Goal: Check status: Check status

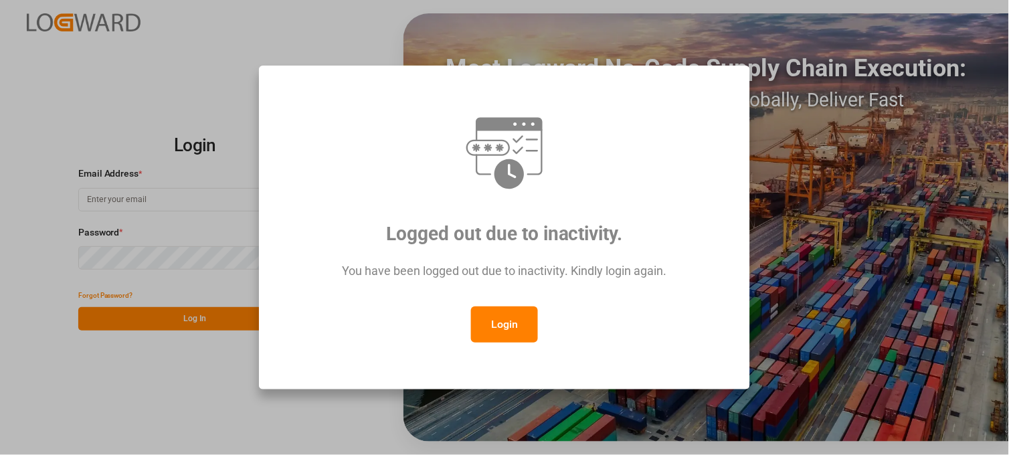
type input "[PERSON_NAME][EMAIL_ADDRESS][PERSON_NAME][DOMAIN_NAME]"
click at [499, 328] on button "Login" at bounding box center [504, 325] width 67 height 36
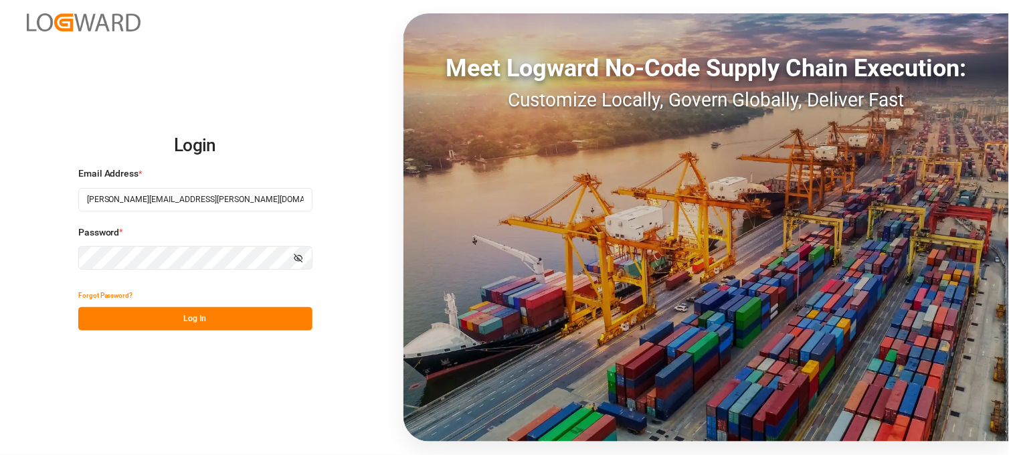
click at [187, 315] on button "Log In" at bounding box center [195, 318] width 234 height 23
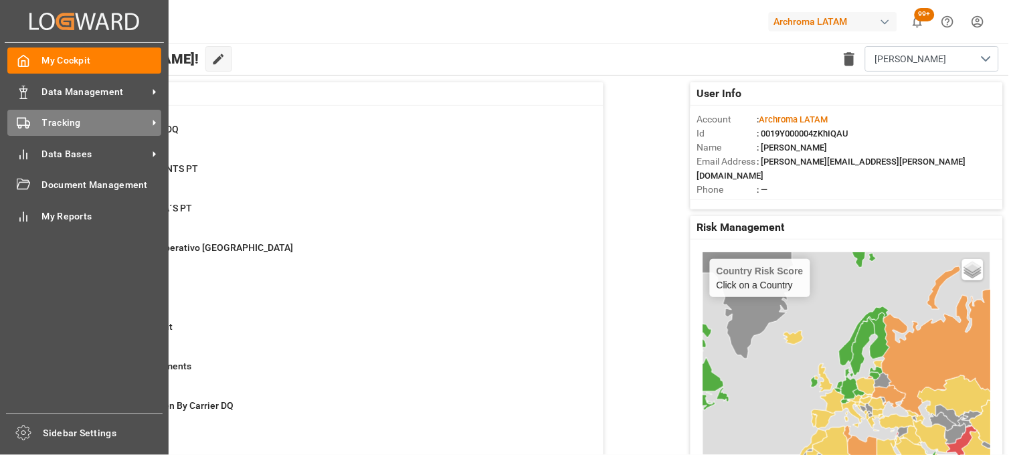
click at [24, 118] on icon at bounding box center [23, 122] width 13 height 13
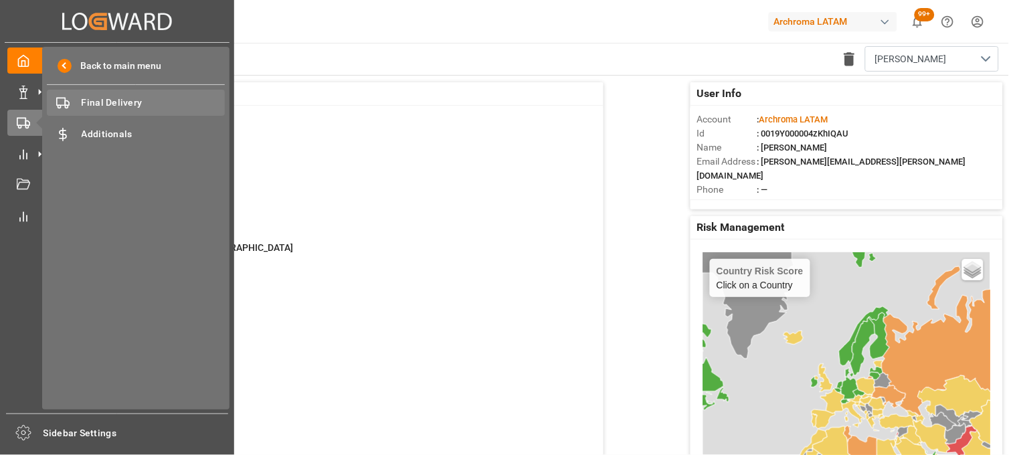
click at [102, 98] on span "Final Delivery" at bounding box center [154, 103] width 144 height 14
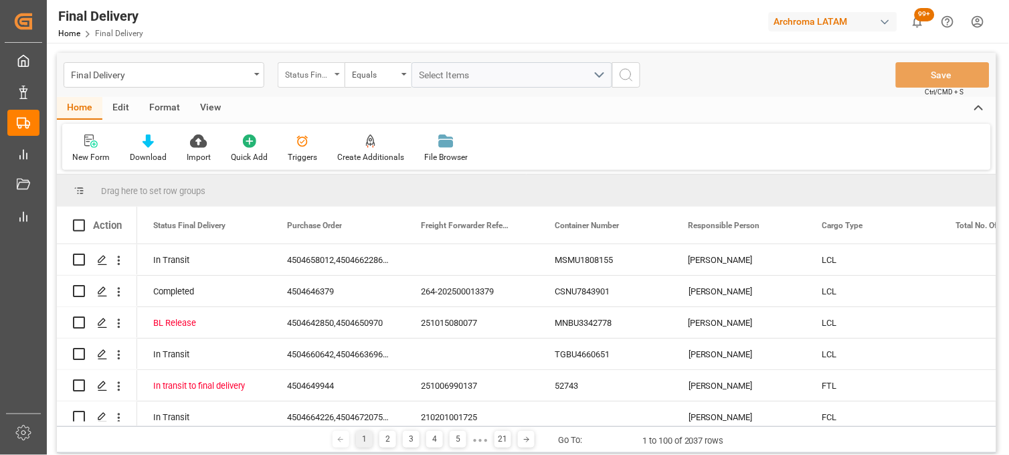
click at [311, 84] on div "Status Final Delivery" at bounding box center [311, 74] width 67 height 25
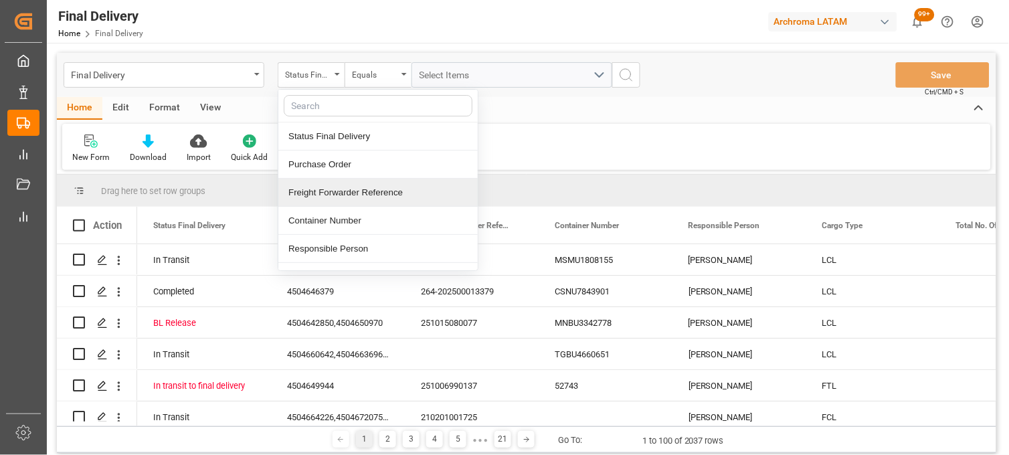
click at [353, 181] on div "Freight Forwarder Reference" at bounding box center [377, 193] width 199 height 28
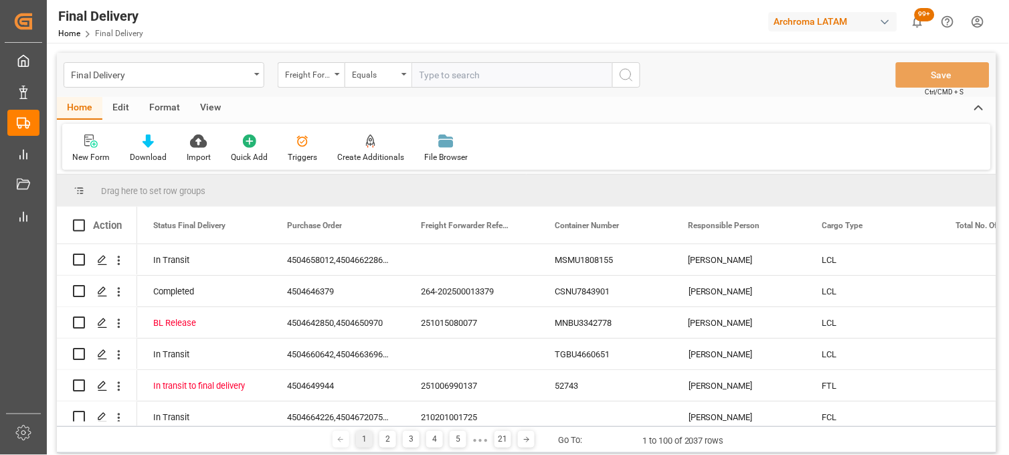
click at [449, 79] on input "text" at bounding box center [512, 74] width 201 height 25
type input "251015080069"
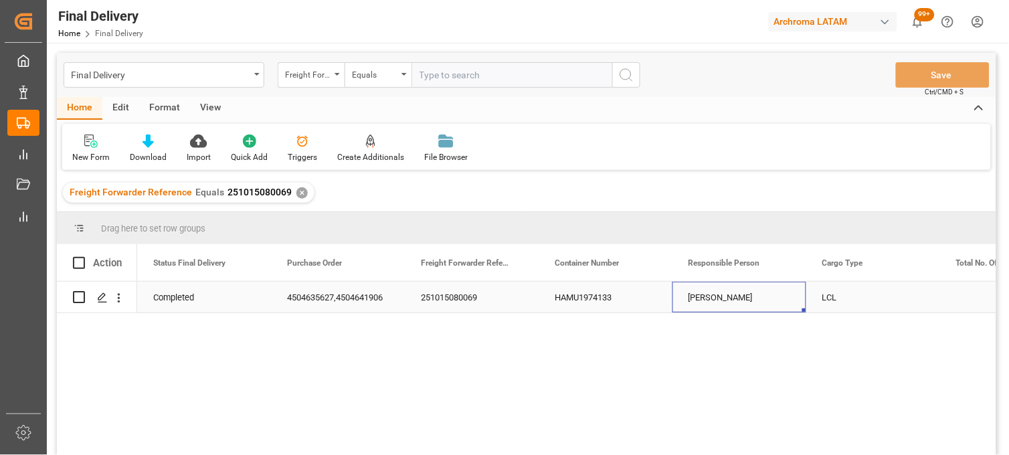
click at [734, 299] on div "[PERSON_NAME]" at bounding box center [740, 297] width 134 height 31
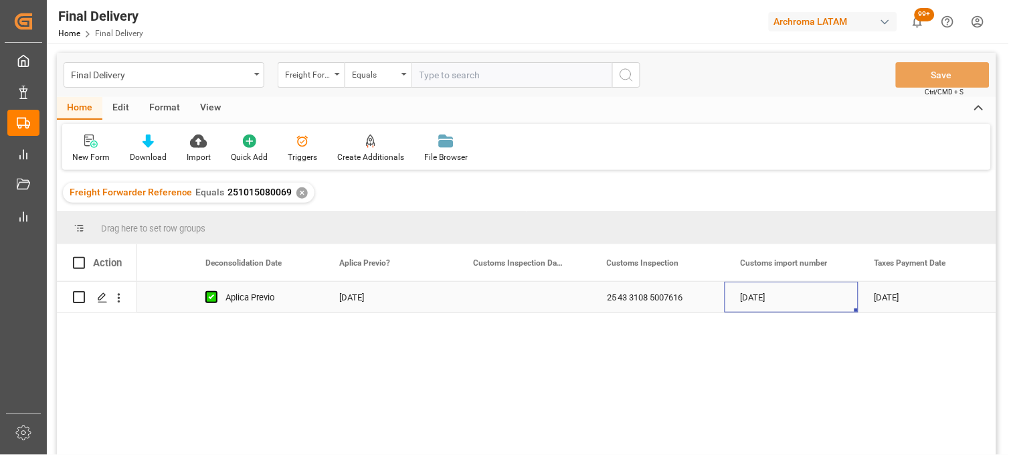
scroll to position [0, 1287]
click at [506, 298] on div "Press SPACE to select this row." at bounding box center [524, 297] width 134 height 31
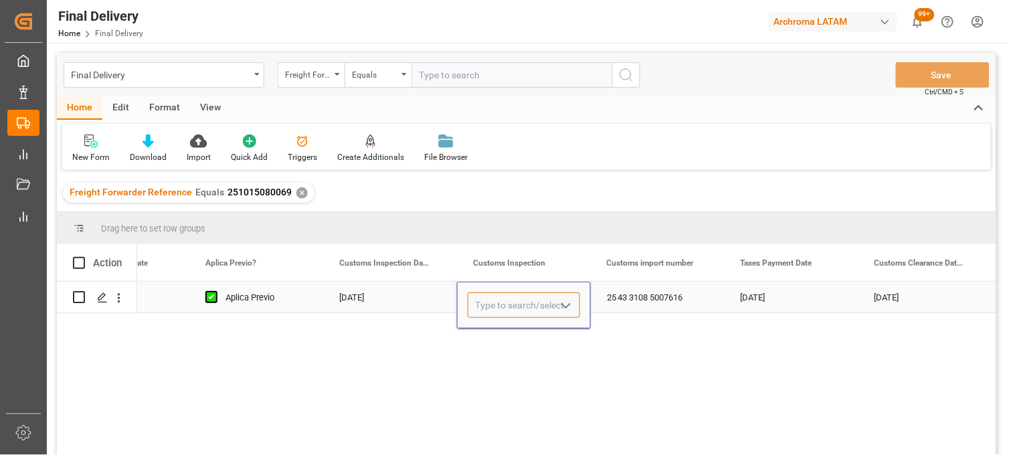
click at [506, 298] on input "Press SPACE to select this row." at bounding box center [524, 305] width 112 height 25
type input "VERDE"
click at [650, 299] on div "25 43 3108 5007616" at bounding box center [658, 297] width 134 height 31
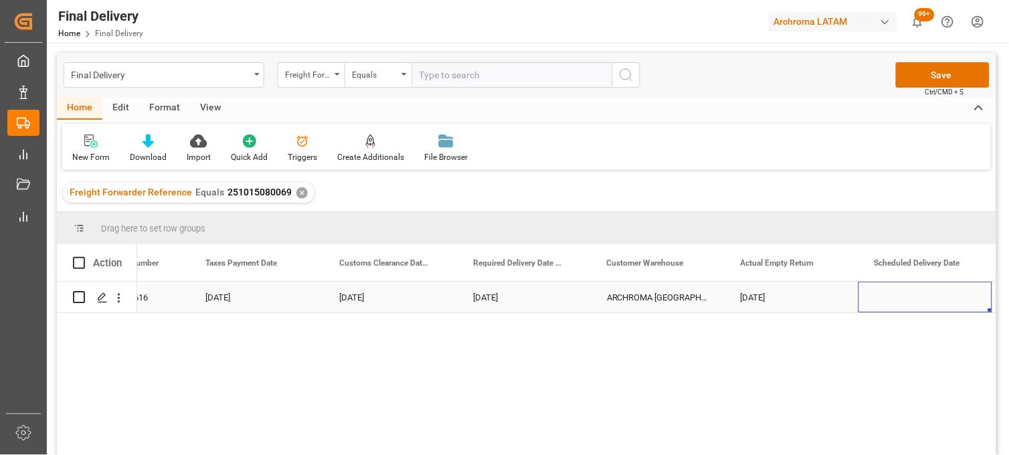
scroll to position [0, 1956]
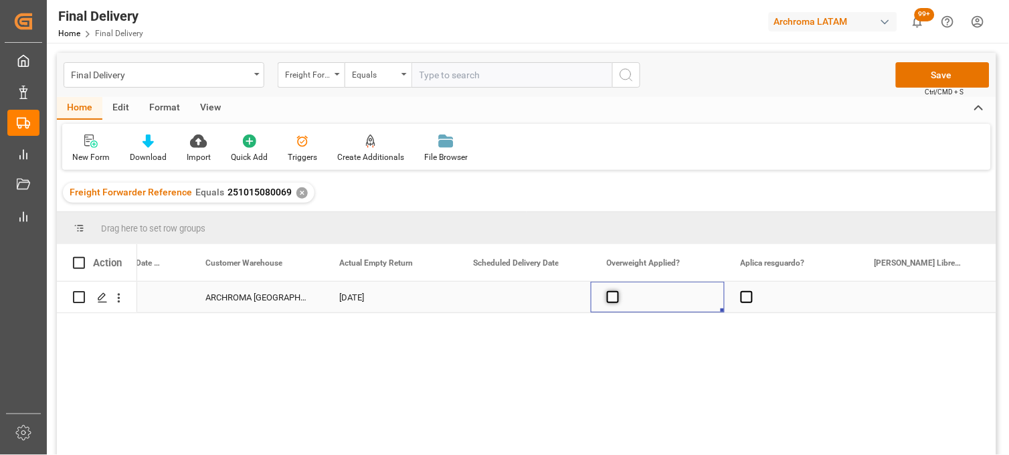
click at [611, 303] on span "Press SPACE to select this row." at bounding box center [613, 297] width 12 height 12
click at [617, 291] on input "Press SPACE to select this row." at bounding box center [617, 291] width 0 height 0
click at [611, 303] on span "Press SPACE to select this row." at bounding box center [613, 297] width 12 height 12
click at [617, 291] on input "Press SPACE to select this row." at bounding box center [617, 291] width 0 height 0
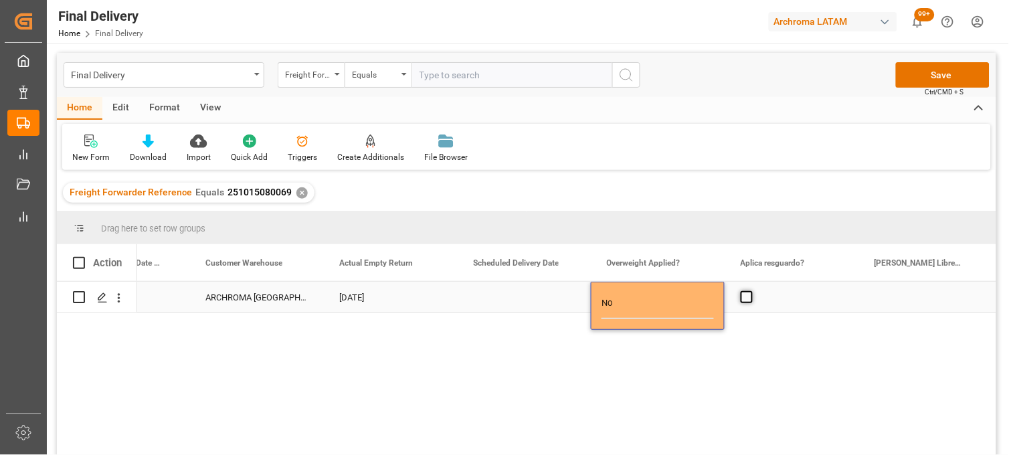
click at [750, 301] on span "Press SPACE to select this row." at bounding box center [747, 297] width 12 height 12
click at [751, 291] on input "Press SPACE to select this row." at bounding box center [751, 291] width 0 height 0
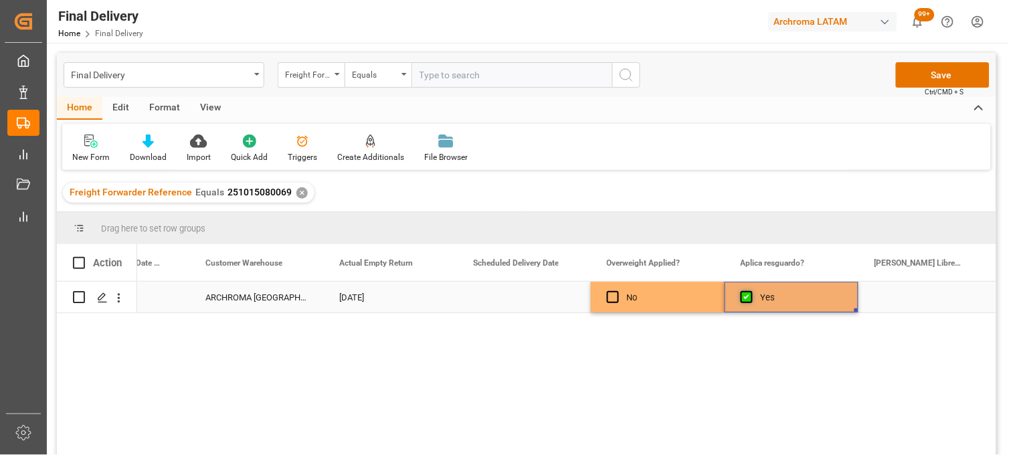
click at [750, 301] on span "Press SPACE to select this row." at bounding box center [747, 297] width 12 height 12
click at [751, 291] on input "Press SPACE to select this row." at bounding box center [751, 291] width 0 height 0
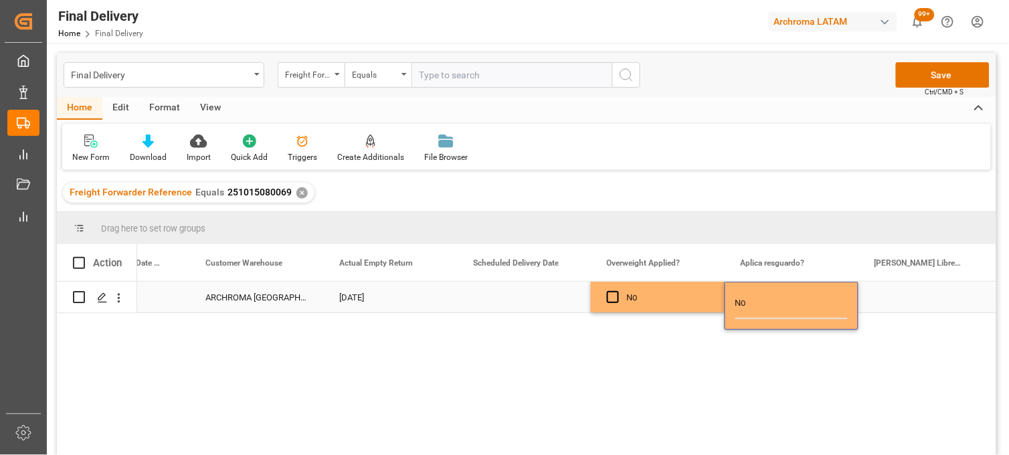
click at [885, 293] on div "Press SPACE to select this row." at bounding box center [926, 297] width 134 height 31
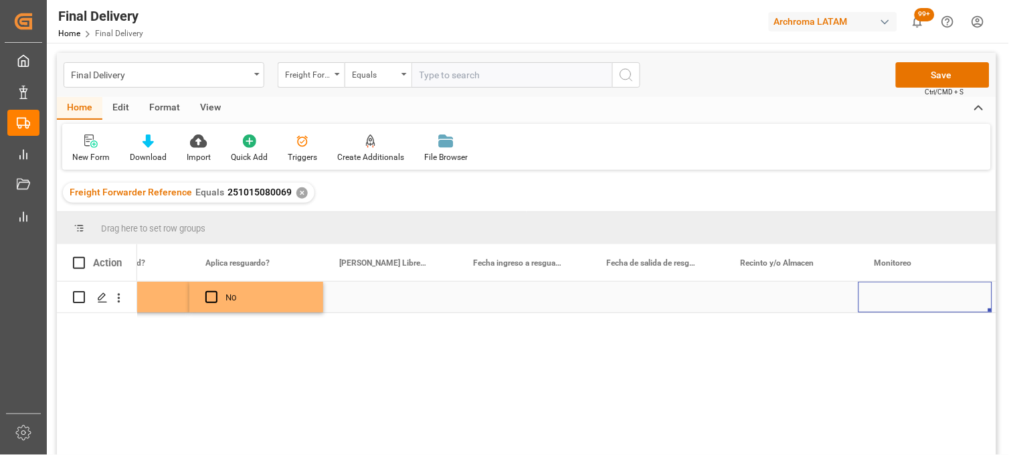
click at [775, 297] on div "Press SPACE to select this row." at bounding box center [792, 297] width 134 height 31
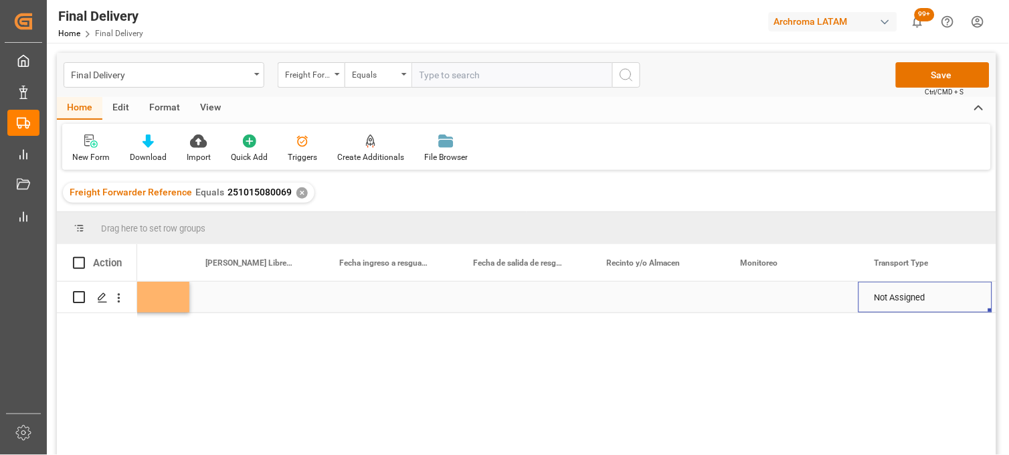
scroll to position [0, 3027]
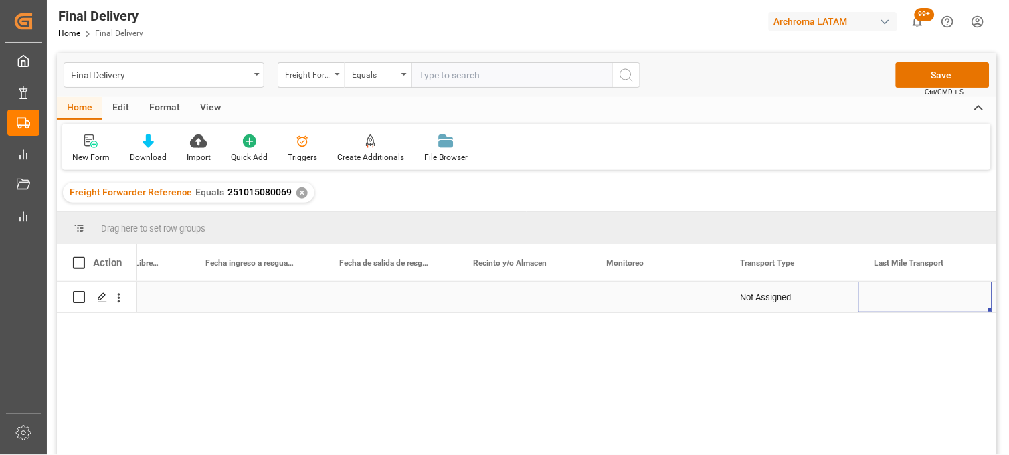
click at [637, 295] on div "Press SPACE to select this row." at bounding box center [658, 297] width 134 height 31
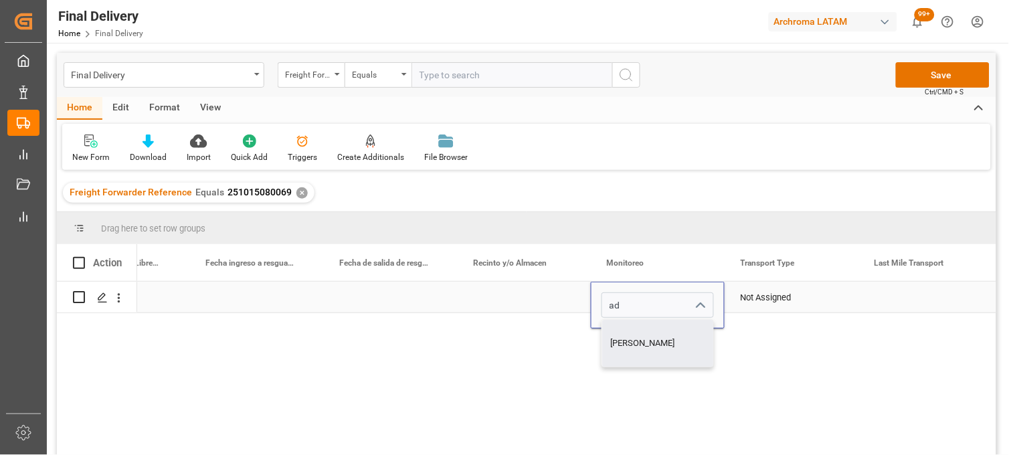
type input "[PERSON_NAME]"
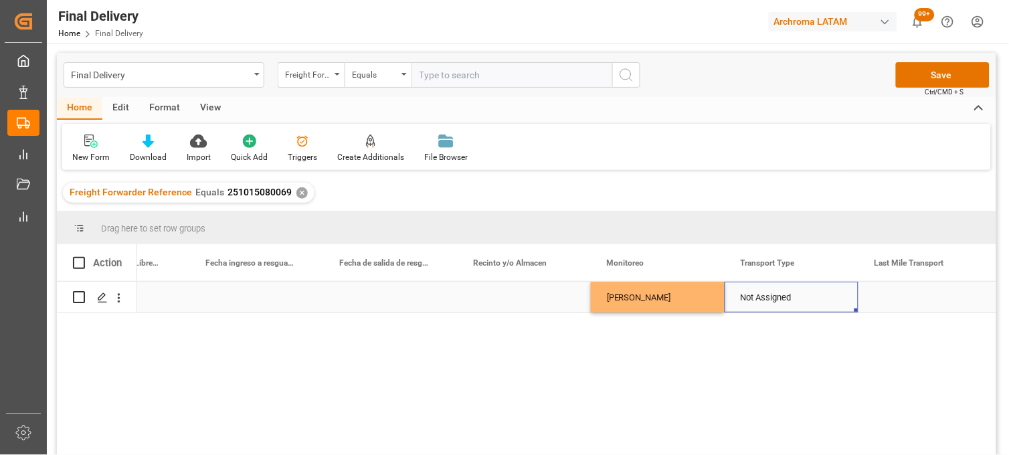
click at [764, 287] on div "Not Assigned" at bounding box center [792, 297] width 102 height 31
click at [837, 304] on polyline "open menu" at bounding box center [834, 306] width 8 height 4
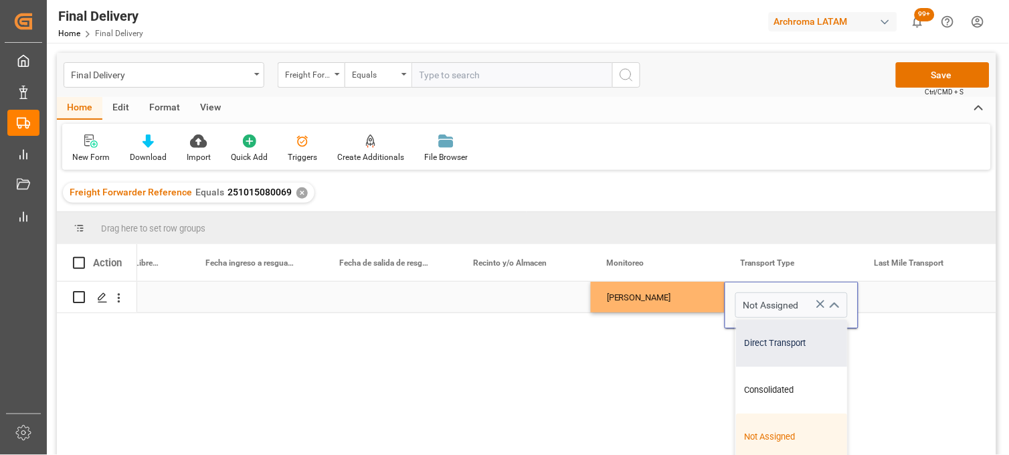
click at [775, 351] on div "Direct Transport" at bounding box center [791, 343] width 111 height 47
type input "Direct Transport"
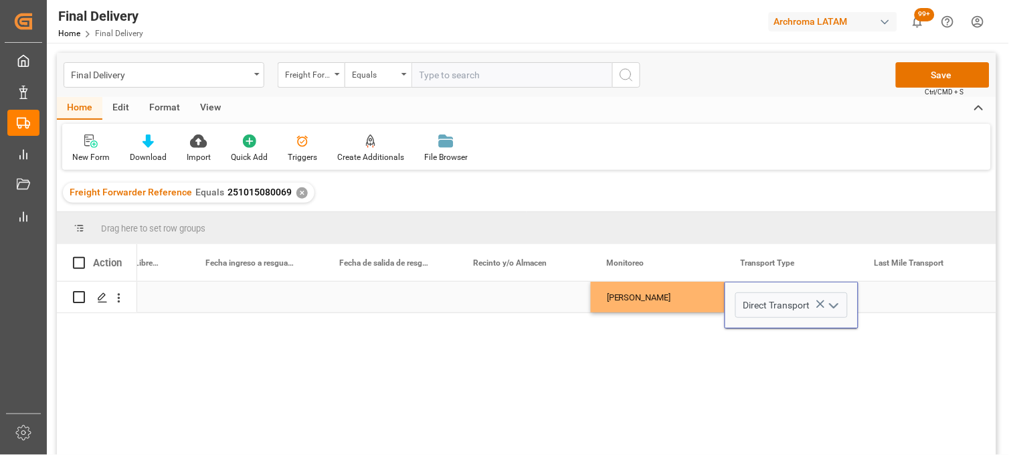
click at [835, 305] on polyline "open menu" at bounding box center [834, 306] width 8 height 4
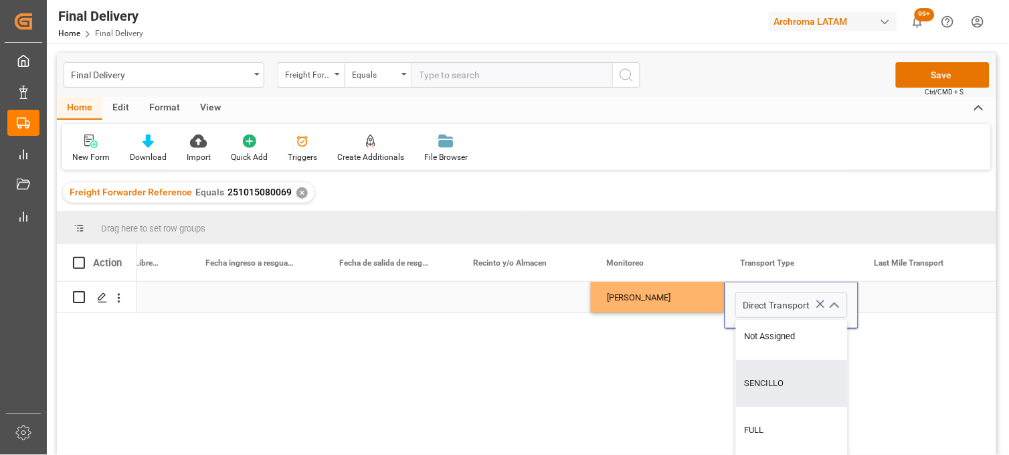
click at [834, 307] on icon "close menu" at bounding box center [834, 306] width 16 height 16
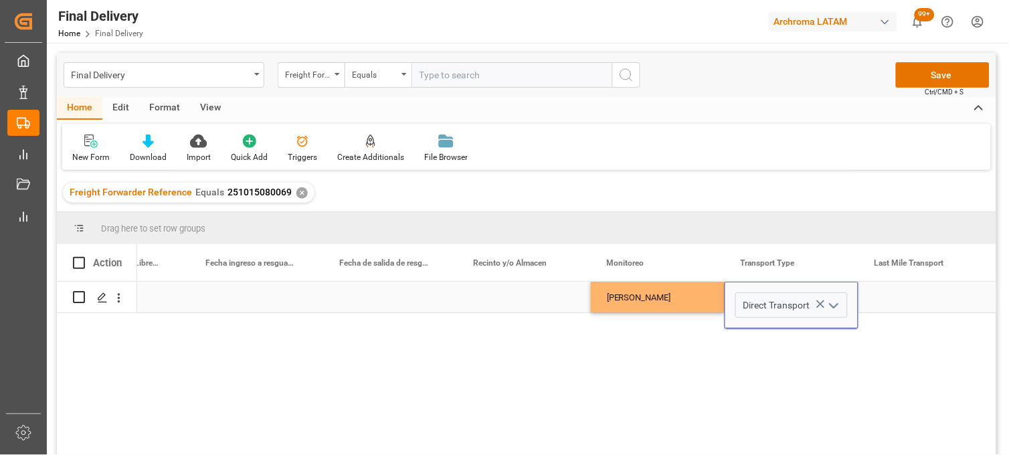
click at [838, 305] on icon "open menu" at bounding box center [834, 306] width 16 height 16
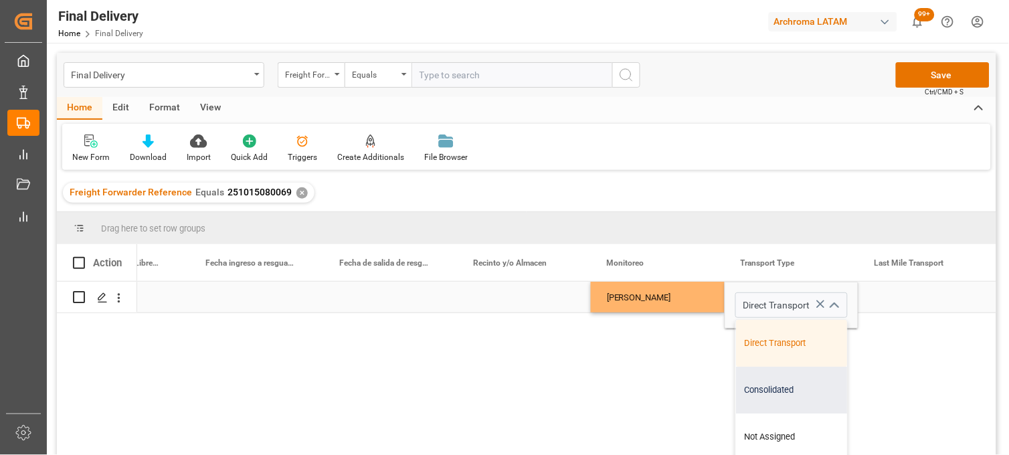
drag, startPoint x: 847, startPoint y: 333, endPoint x: 841, endPoint y: 374, distance: 41.4
click at [841, 374] on div "No [PERSON_NAME] Direct Transport Direct Transport Consolidated Not Assigned SE…" at bounding box center [567, 373] width 860 height 182
click at [793, 345] on div "Direct Transport" at bounding box center [791, 343] width 111 height 47
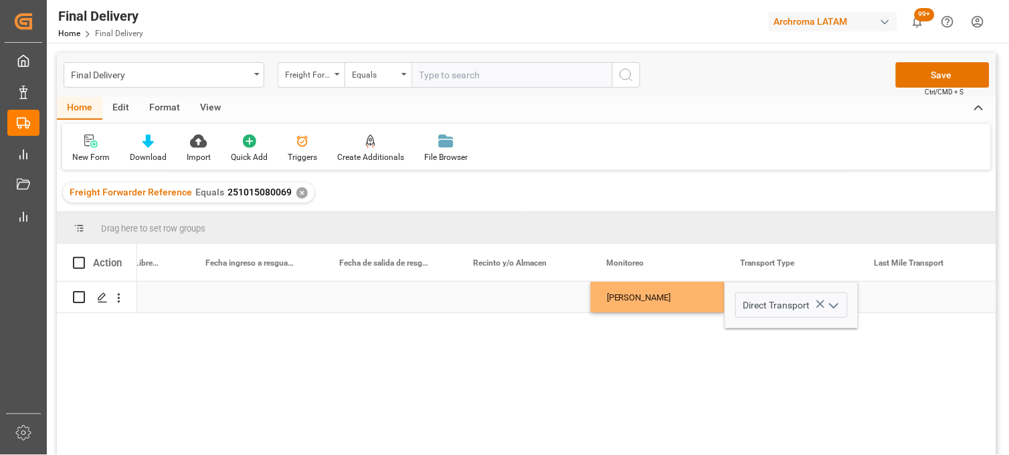
click at [637, 297] on div "[PERSON_NAME]" at bounding box center [658, 297] width 102 height 31
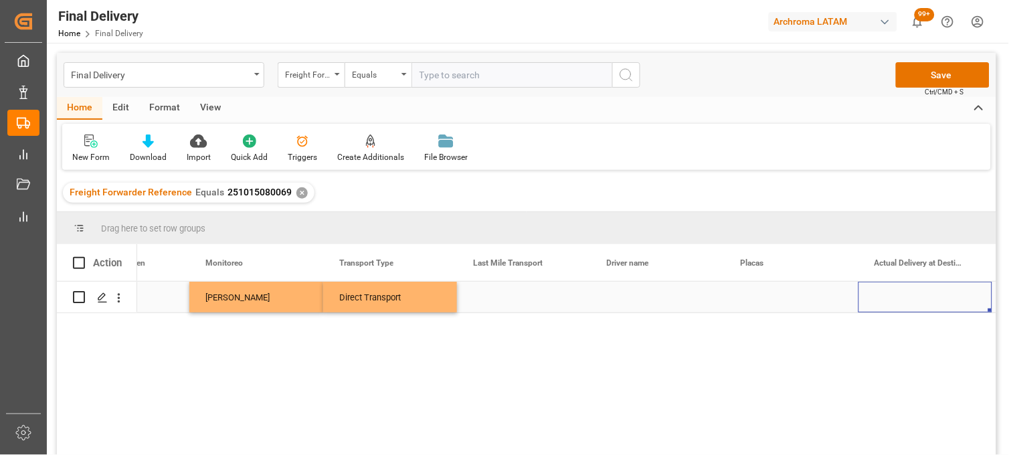
scroll to position [0, 3429]
click at [495, 293] on div "Press SPACE to select this row." at bounding box center [524, 297] width 134 height 31
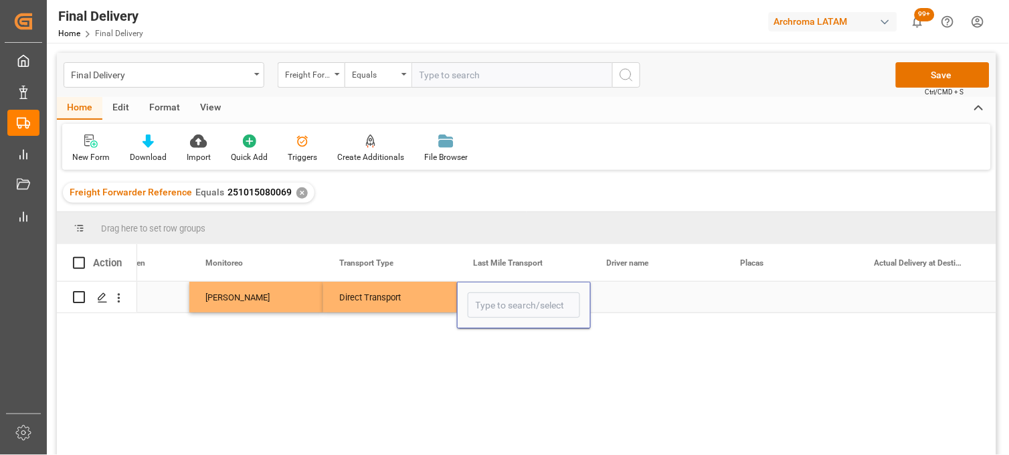
click at [495, 293] on input "Press SPACE to select this row." at bounding box center [524, 305] width 112 height 25
type input "c"
type input "TNC"
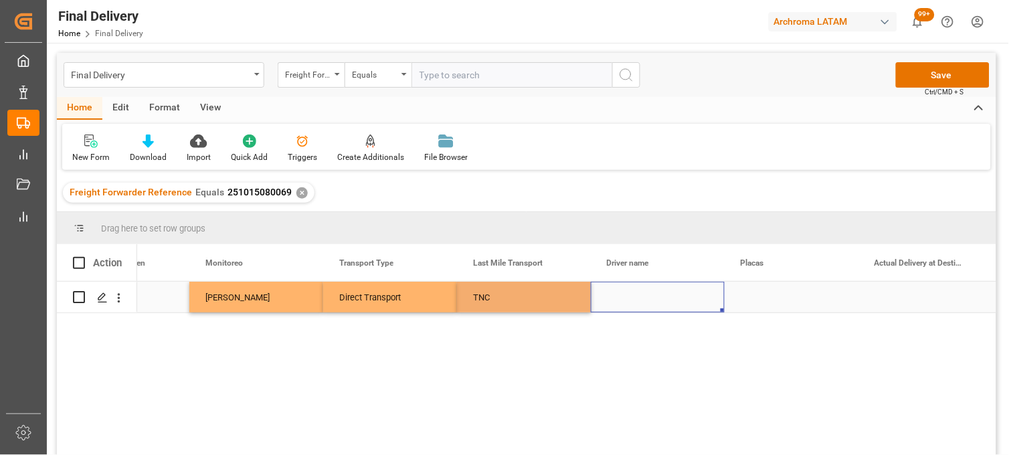
click at [637, 286] on div "Press SPACE to select this row." at bounding box center [658, 297] width 134 height 31
click at [625, 301] on div "Press SPACE to select this row." at bounding box center [658, 297] width 134 height 31
type input "[PERSON_NAME] [PERSON_NAME]"
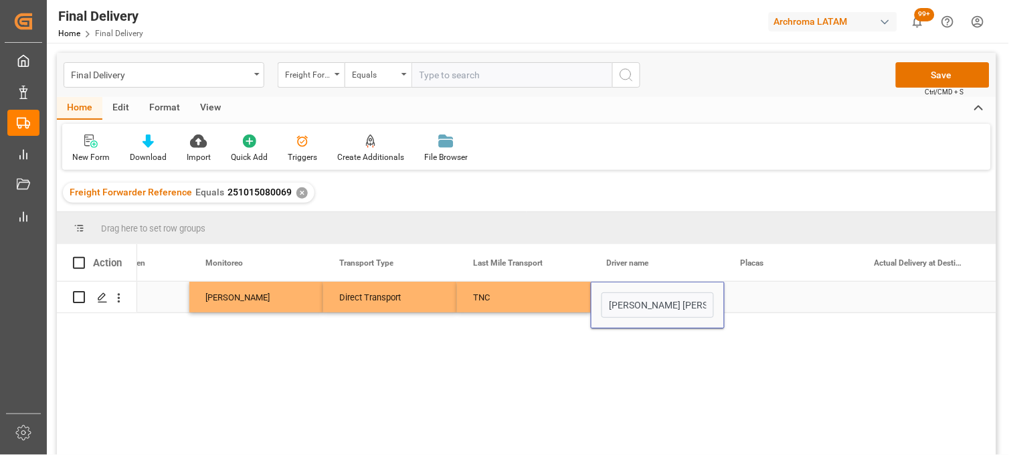
scroll to position [0, 30]
click at [752, 297] on div "Press SPACE to select this row." at bounding box center [792, 297] width 134 height 31
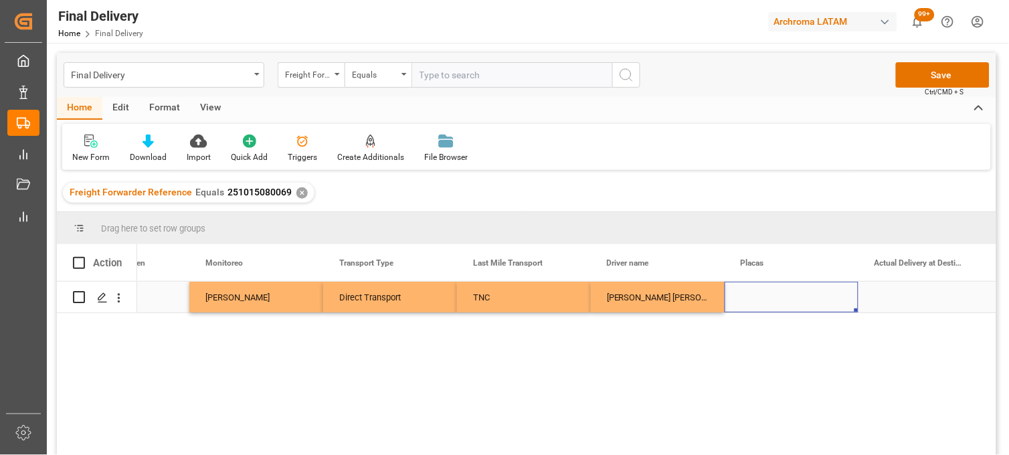
click at [760, 297] on div "Press SPACE to select this row." at bounding box center [792, 297] width 134 height 31
click at [751, 305] on input "17A U5-A" at bounding box center [792, 305] width 112 height 25
type input "17A U5-A"
click at [921, 288] on div "Press SPACE to select this row." at bounding box center [926, 297] width 134 height 31
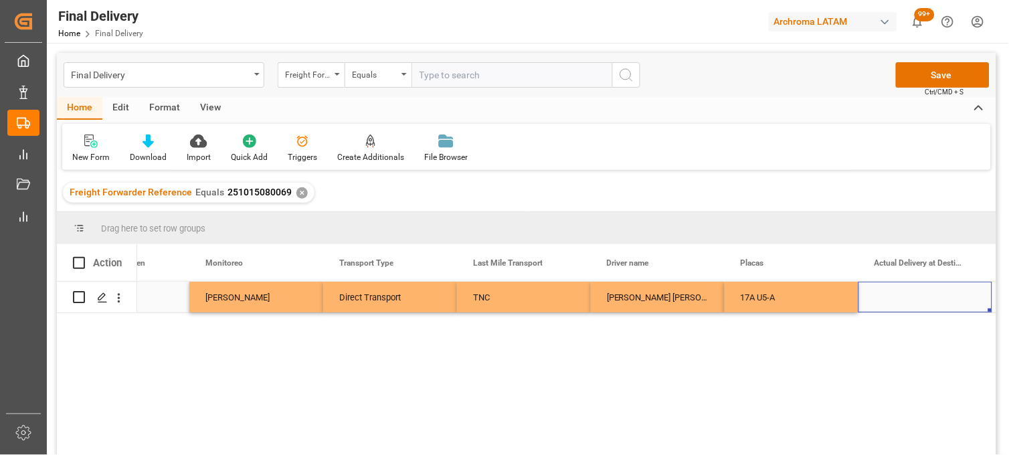
click at [888, 300] on div "Press SPACE to select this row." at bounding box center [926, 297] width 134 height 31
click at [913, 303] on div "Press SPACE to select this row." at bounding box center [926, 297] width 134 height 31
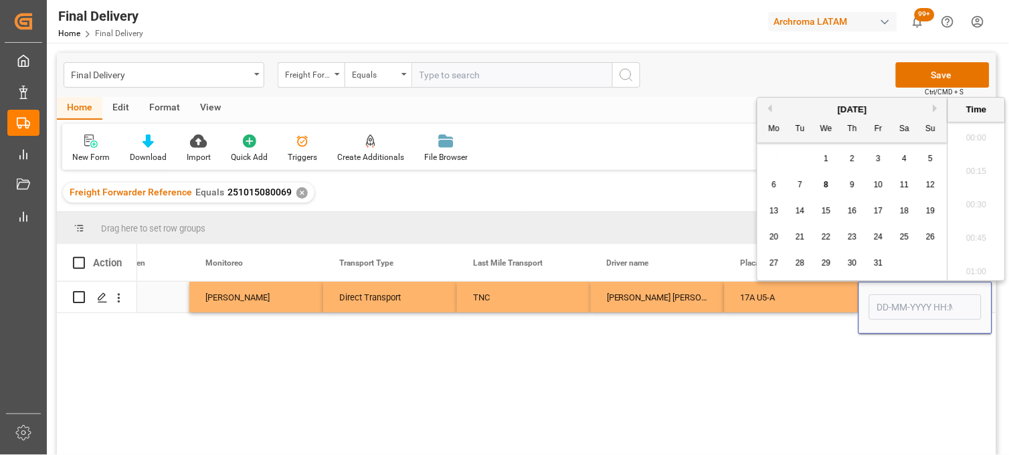
scroll to position [1811, 0]
click at [822, 185] on div "8" at bounding box center [827, 185] width 17 height 16
click at [1001, 216] on ul "00:00 00:15 00:30 00:45 01:00 01:15 01:30 01:45 02:00 02:15 02:30 02:45 03:00 0…" at bounding box center [977, 201] width 57 height 159
click at [980, 129] on li "11:15" at bounding box center [977, 126] width 57 height 33
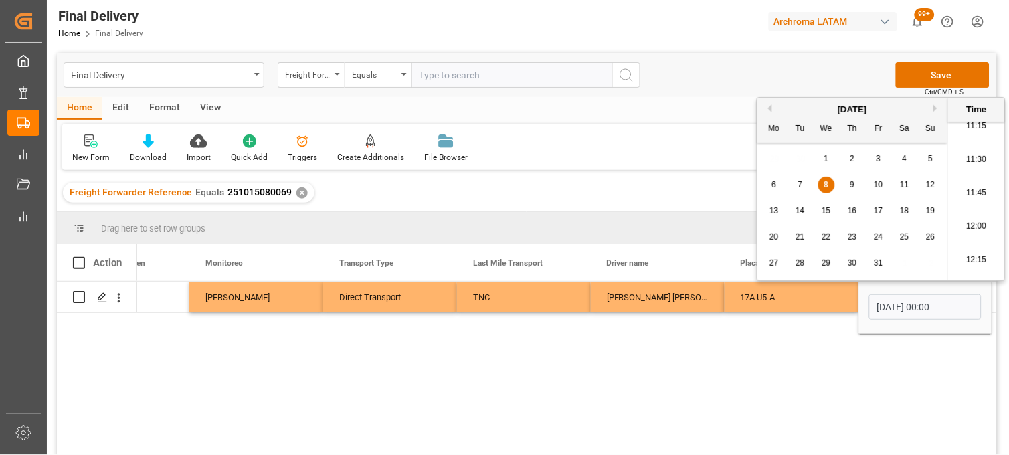
type input "[DATE] 11:15"
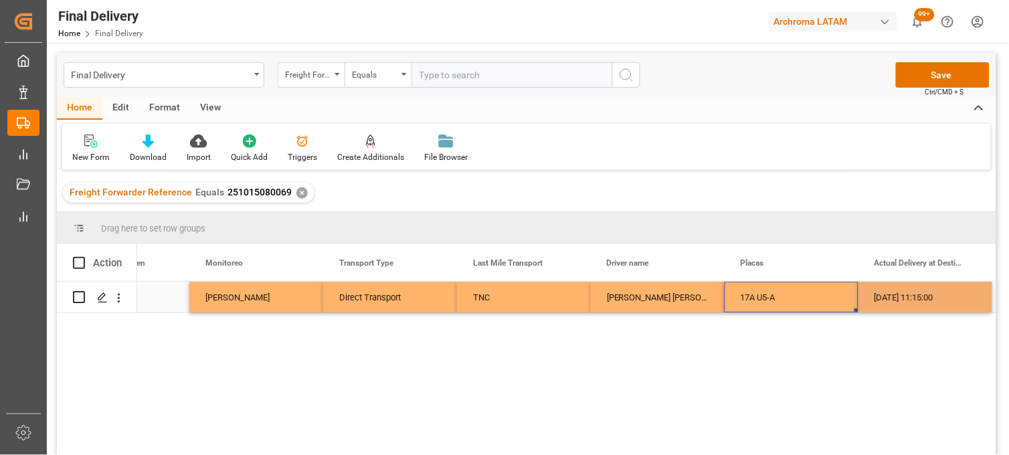
click at [800, 293] on div "17A U5-A" at bounding box center [792, 297] width 134 height 31
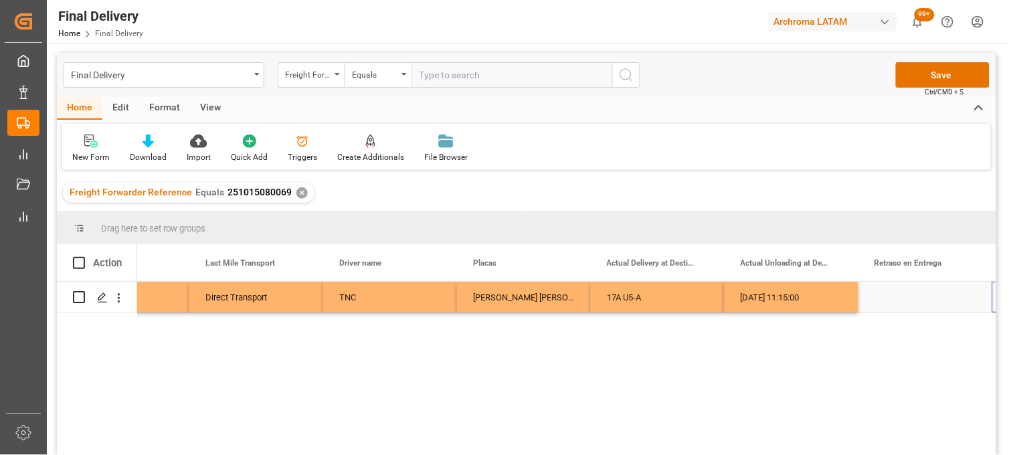
scroll to position [0, 3697]
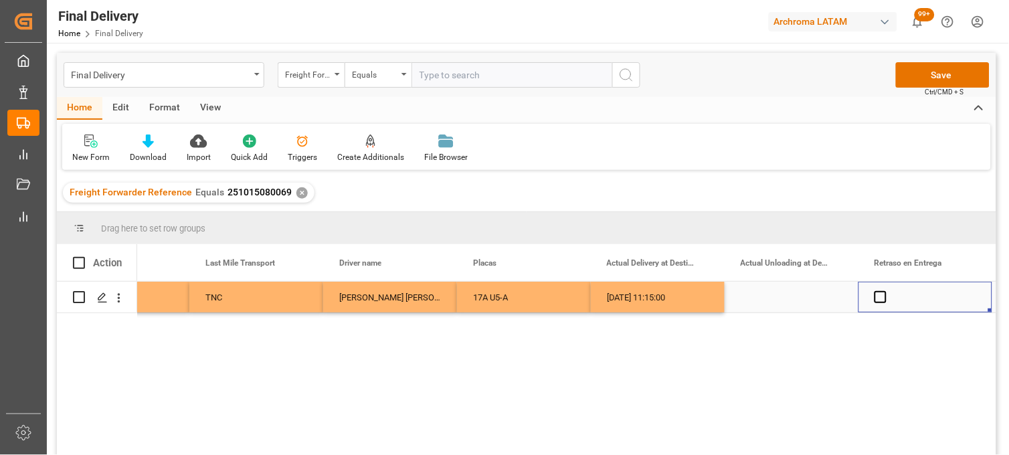
click at [781, 296] on div "Press SPACE to select this row." at bounding box center [792, 297] width 134 height 31
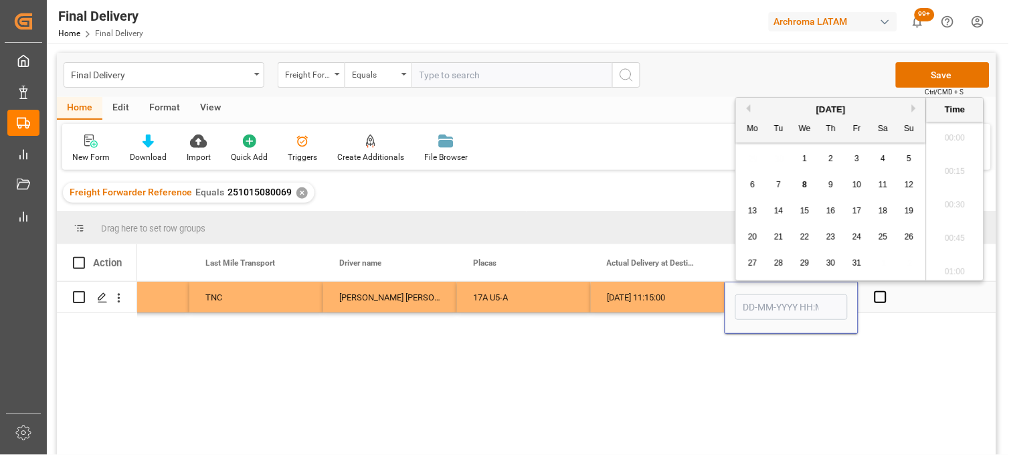
scroll to position [1811, 0]
click at [801, 183] on div "8" at bounding box center [805, 185] width 17 height 16
click at [954, 218] on li "12:15" at bounding box center [955, 213] width 57 height 33
type input "[DATE] 12:15"
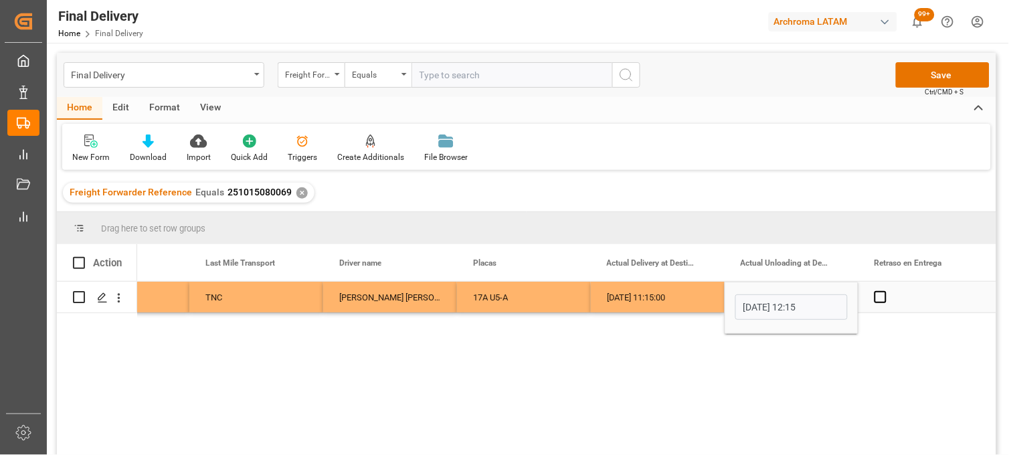
click at [910, 293] on div "Press SPACE to select this row." at bounding box center [926, 297] width 134 height 31
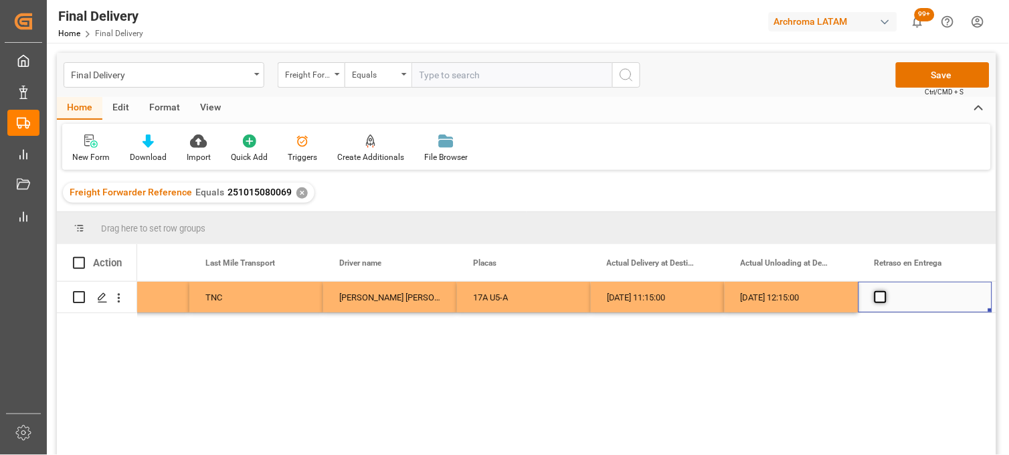
click at [885, 301] on span "Press SPACE to select this row." at bounding box center [881, 297] width 12 height 12
click at [885, 291] on input "Press SPACE to select this row." at bounding box center [885, 291] width 0 height 0
click at [885, 301] on span "Press SPACE to select this row." at bounding box center [881, 297] width 12 height 12
click at [885, 291] on input "Press SPACE to select this row." at bounding box center [885, 291] width 0 height 0
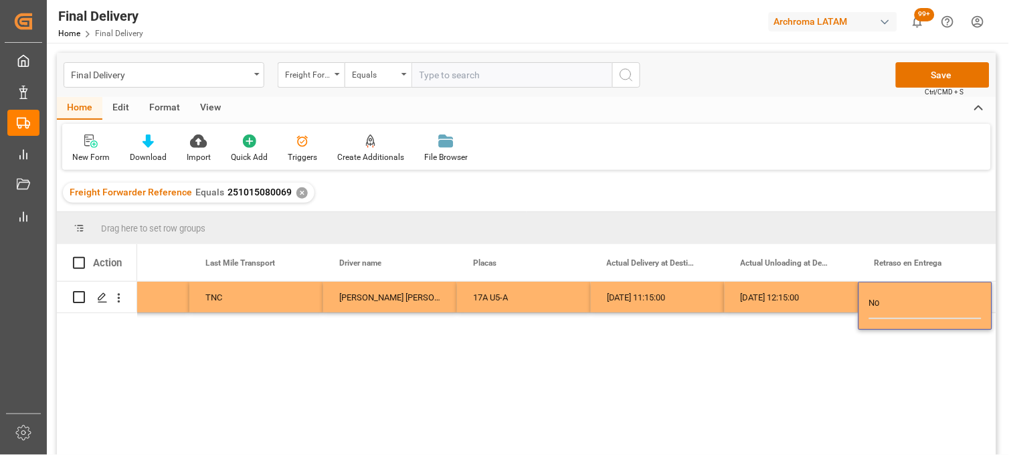
click at [808, 304] on div "[DATE] 12:15:00" at bounding box center [792, 297] width 134 height 31
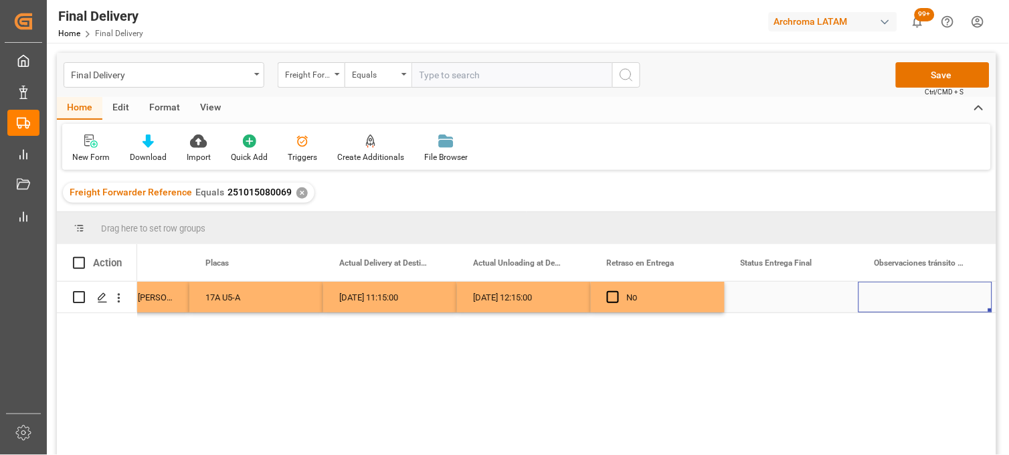
click at [771, 296] on div "Press SPACE to select this row." at bounding box center [792, 297] width 134 height 31
click at [771, 296] on input "Press SPACE to select this row." at bounding box center [792, 305] width 112 height 25
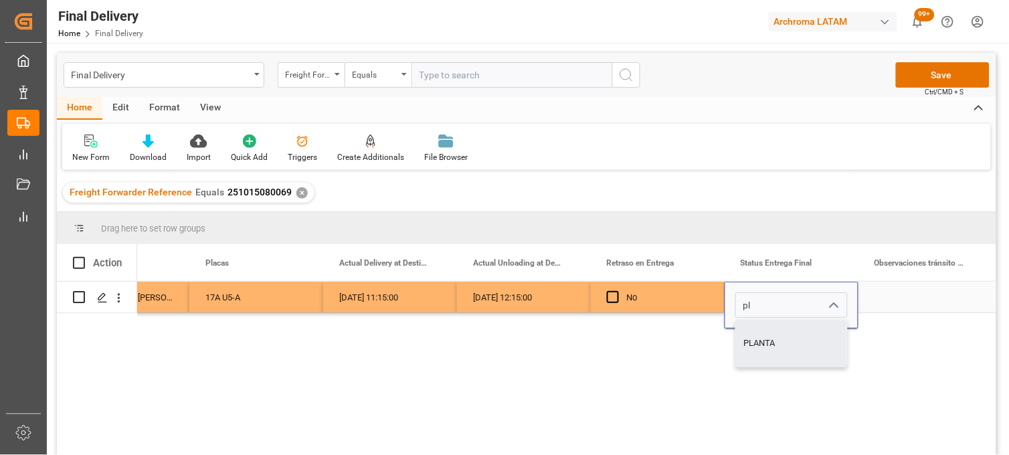
type input "PLANTA"
click at [900, 304] on div "Press SPACE to select this row." at bounding box center [926, 297] width 134 height 31
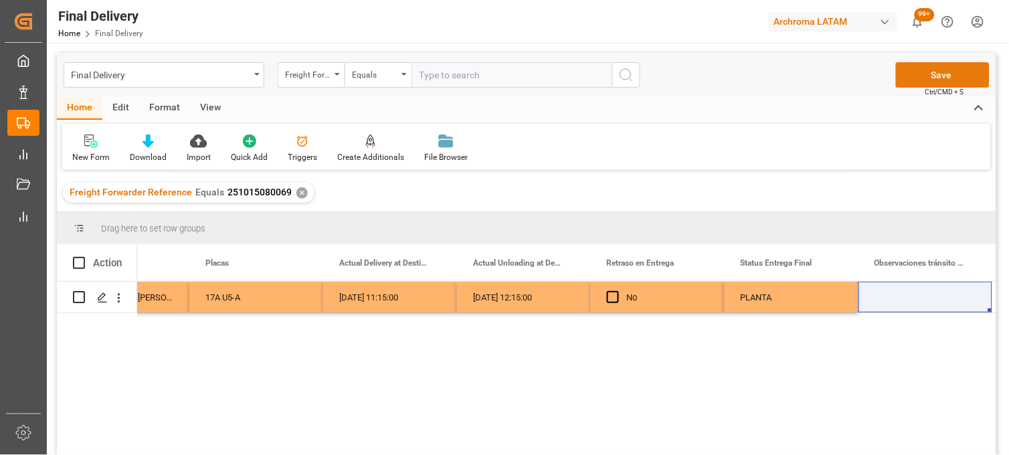
click at [921, 75] on button "Save" at bounding box center [943, 74] width 94 height 25
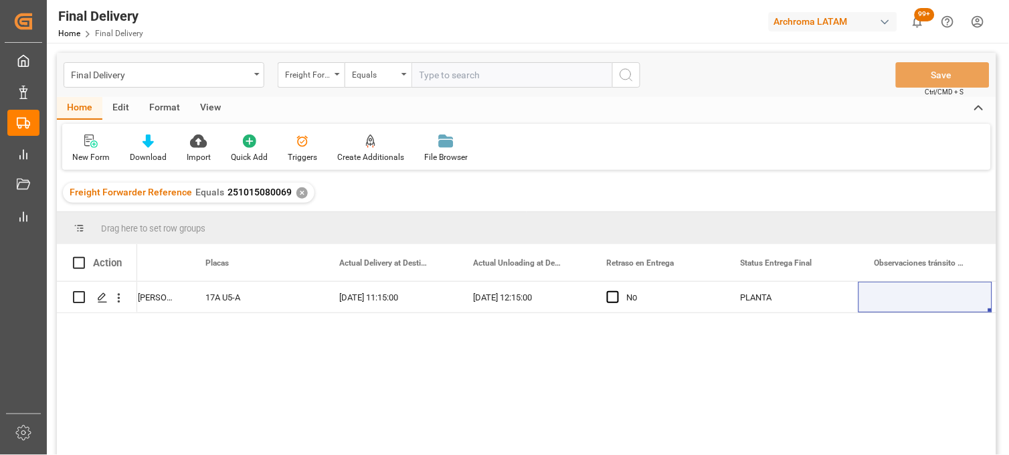
click at [300, 195] on div "✕" at bounding box center [302, 192] width 11 height 11
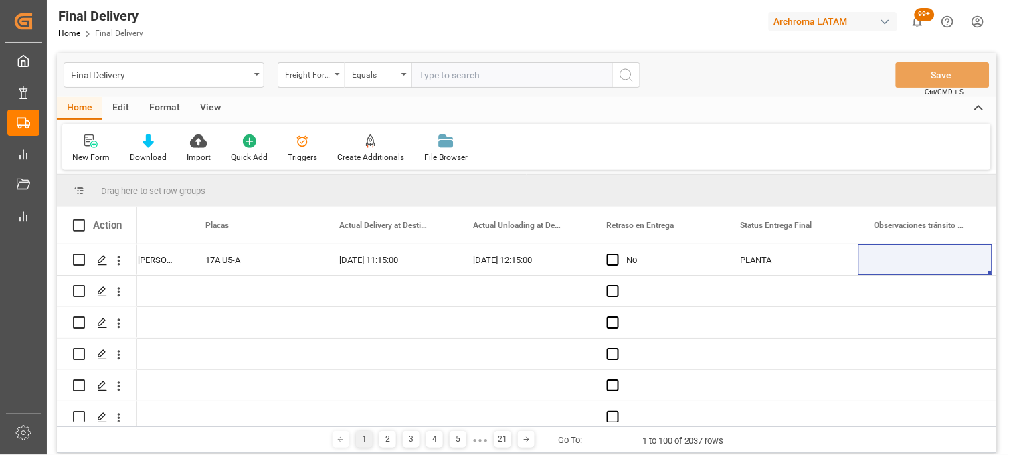
click at [449, 72] on input "text" at bounding box center [512, 74] width 201 height 25
paste input "251006900030"
type input "251006900030"
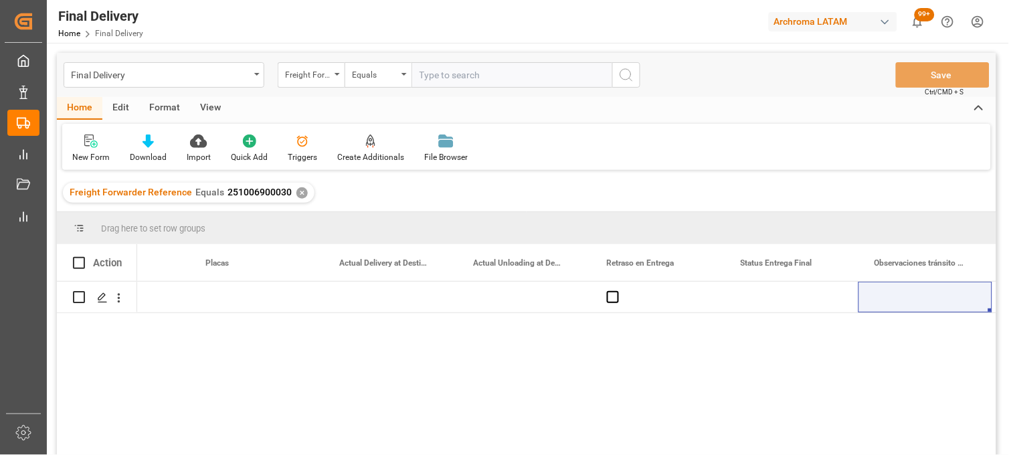
click at [225, 317] on div "a8f1e6e86fc8 TEXTIL" at bounding box center [567, 373] width 860 height 182
click at [217, 305] on div "Press SPACE to select this row." at bounding box center [256, 297] width 134 height 31
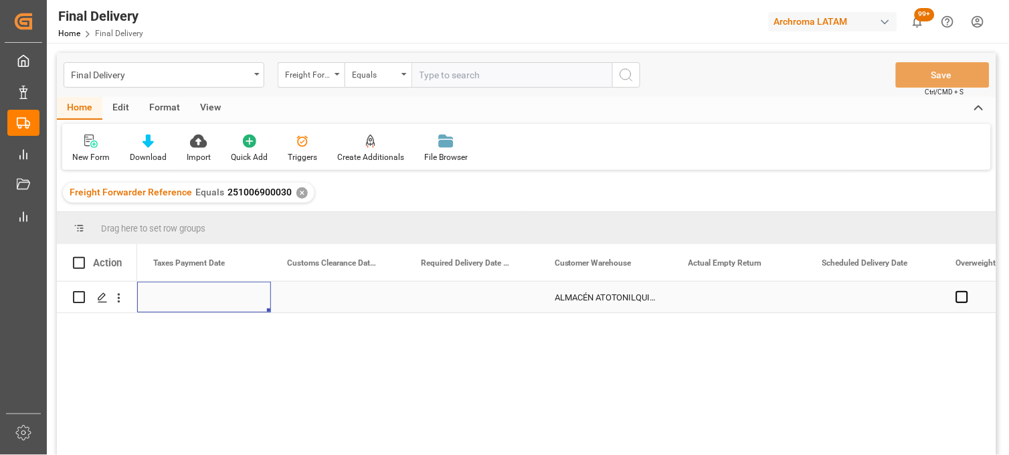
scroll to position [0, 1740]
click at [307, 299] on div "Press SPACE to select this row." at bounding box center [338, 297] width 134 height 31
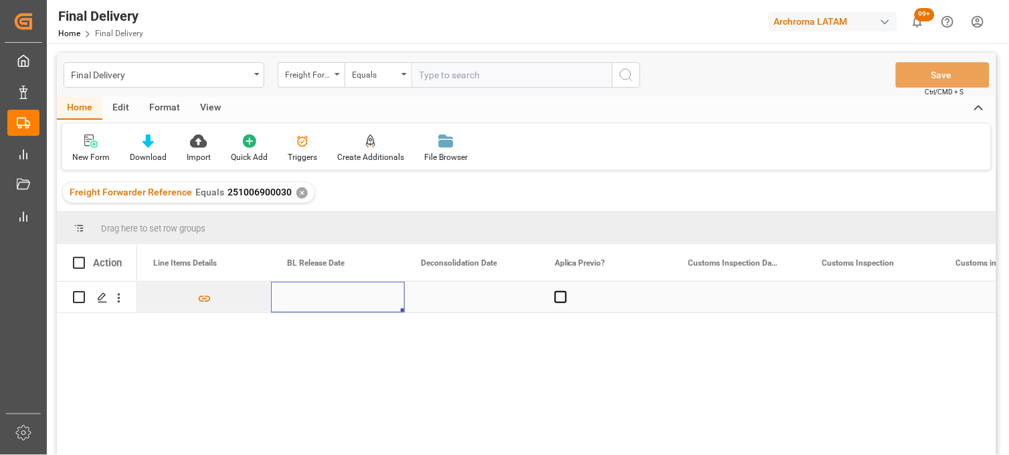
click at [307, 299] on div "Press SPACE to select this row." at bounding box center [338, 297] width 134 height 31
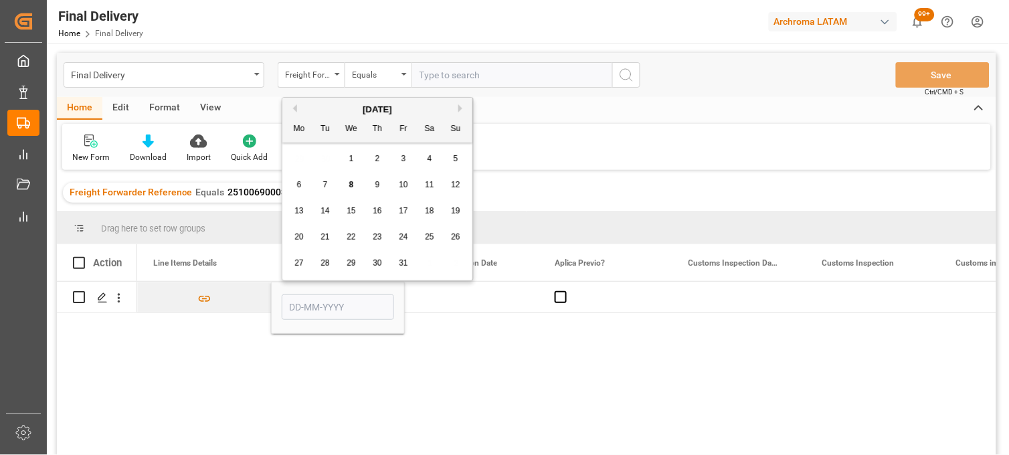
click at [351, 188] on span "8" at bounding box center [351, 184] width 5 height 9
type input "[DATE]"
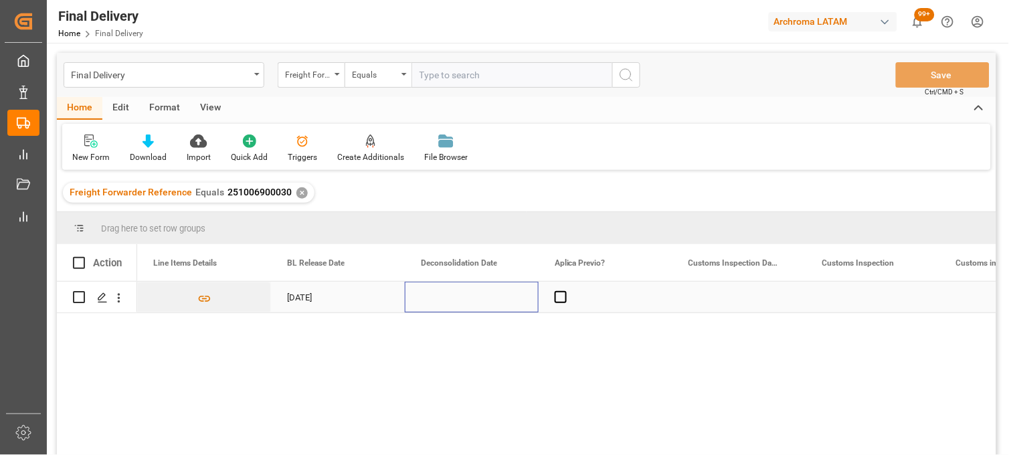
click at [444, 293] on div "Press SPACE to select this row." at bounding box center [472, 297] width 134 height 31
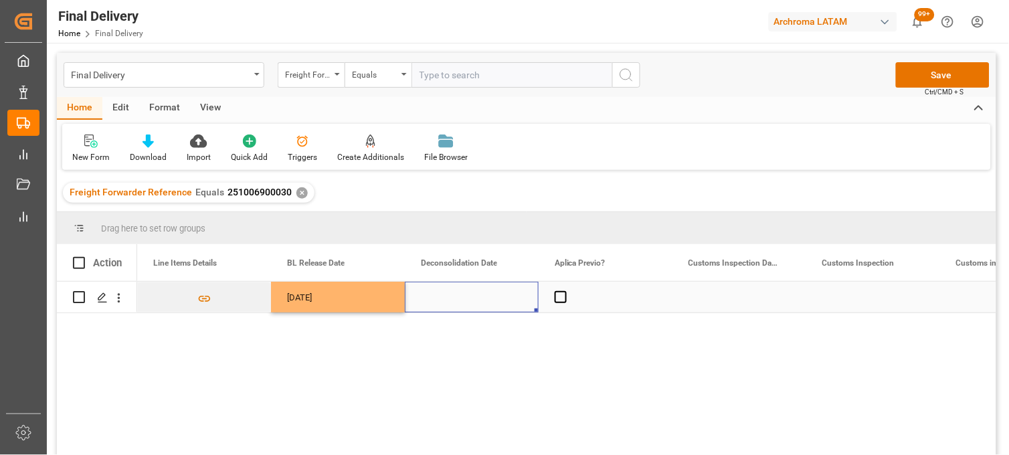
click at [552, 299] on div "Press SPACE to select this row." at bounding box center [606, 297] width 134 height 31
click at [564, 298] on span "Press SPACE to select this row." at bounding box center [561, 297] width 12 height 12
click at [565, 291] on input "Press SPACE to select this row." at bounding box center [565, 291] width 0 height 0
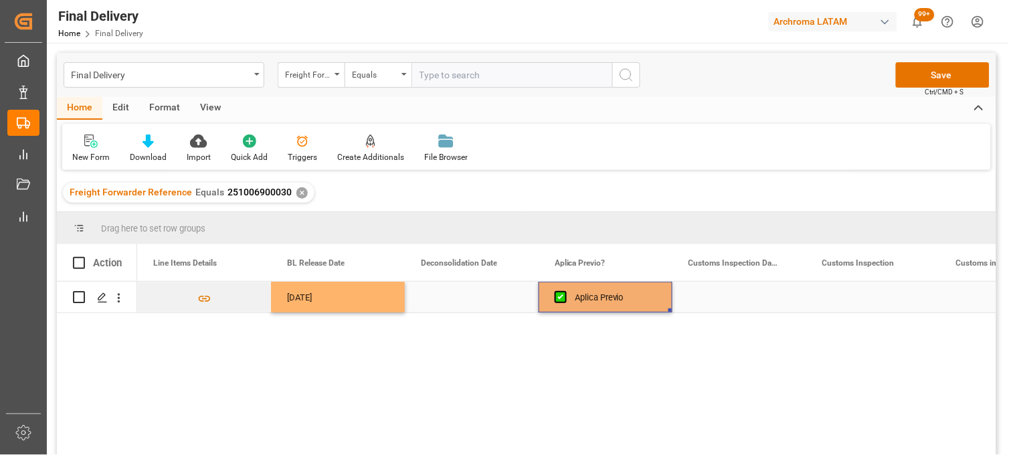
click at [747, 289] on div "Press SPACE to select this row." at bounding box center [740, 297] width 134 height 31
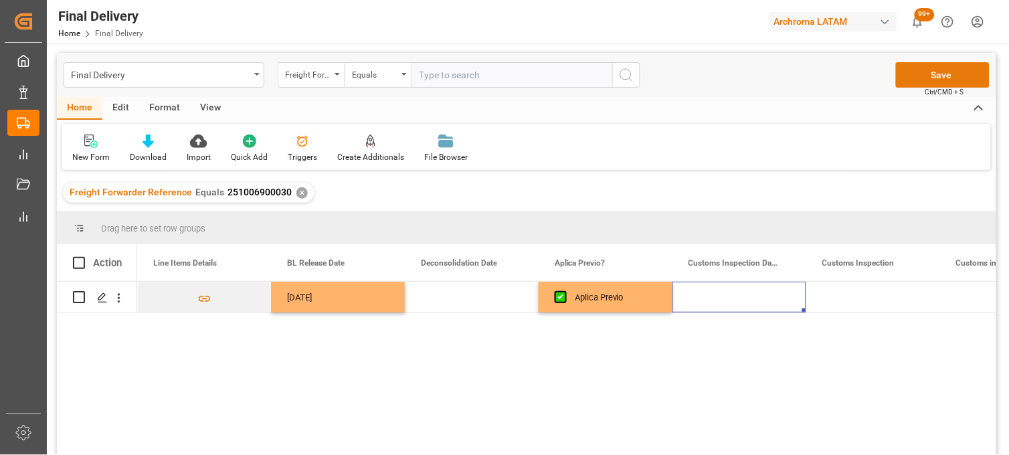
click at [919, 74] on button "Save" at bounding box center [943, 74] width 94 height 25
